Goal: Task Accomplishment & Management: Use online tool/utility

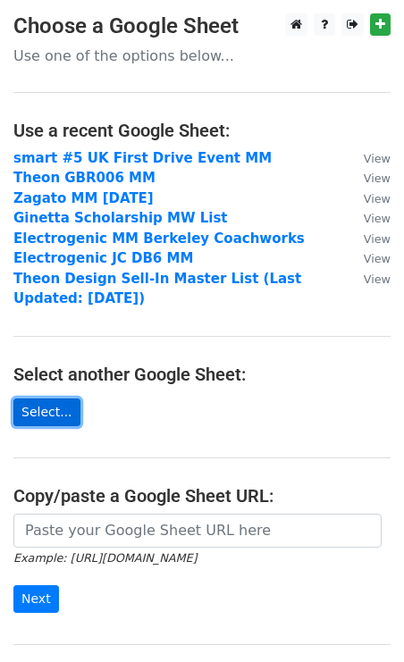
click at [45, 409] on link "Select..." at bounding box center [46, 413] width 67 height 28
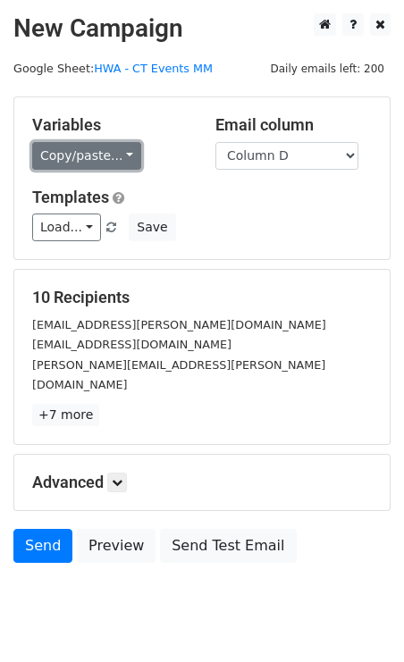
click at [75, 153] on link "Copy/paste..." at bounding box center [86, 156] width 109 height 28
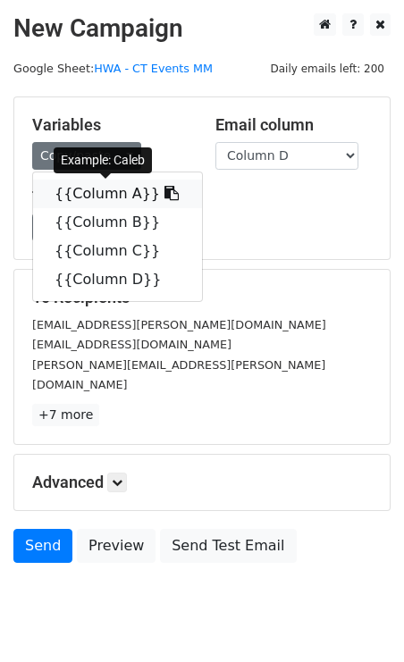
click at [66, 183] on link "{{Column A}}" at bounding box center [117, 194] width 169 height 29
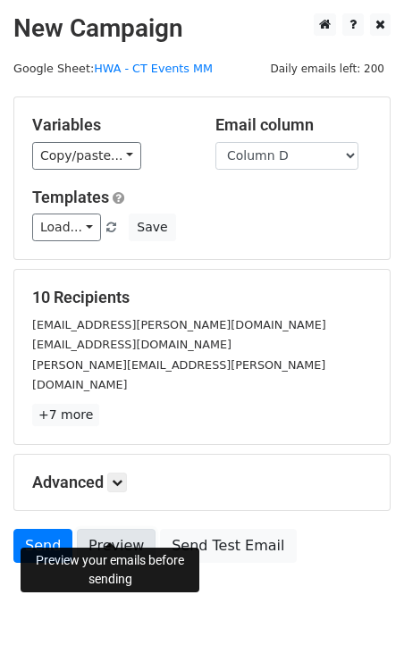
click at [111, 529] on link "Preview" at bounding box center [116, 546] width 79 height 34
click at [119, 529] on link "Preview" at bounding box center [116, 546] width 79 height 34
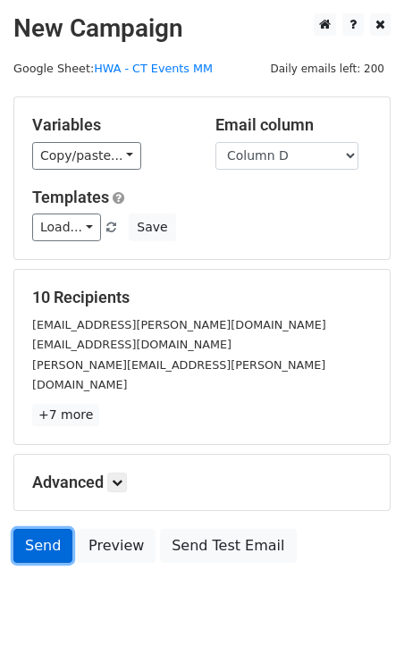
click at [31, 529] on link "Send" at bounding box center [42, 546] width 59 height 34
